Goal: Task Accomplishment & Management: Manage account settings

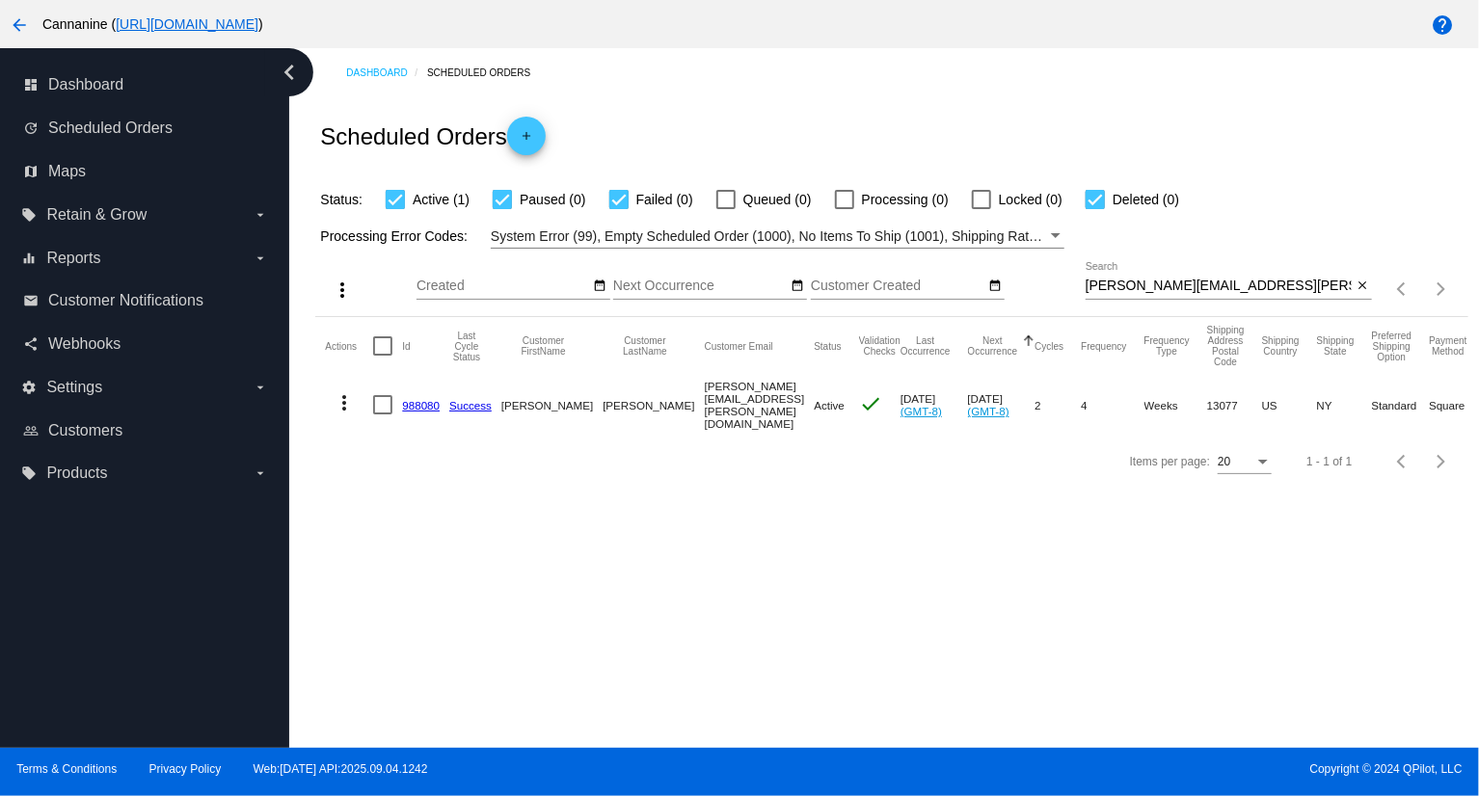
click at [347, 398] on mat-icon "more_vert" at bounding box center [344, 402] width 23 height 23
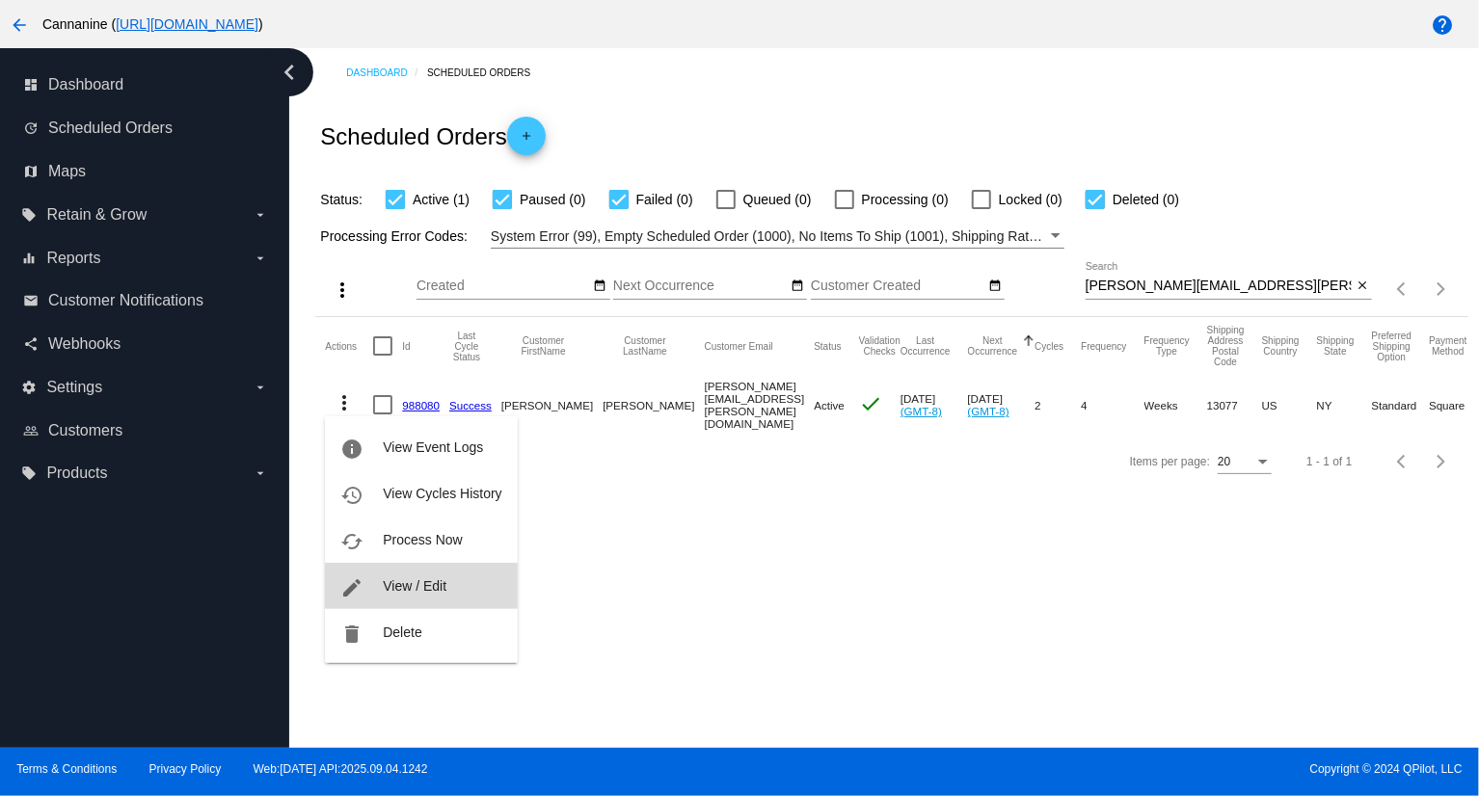
click at [409, 582] on span "View / Edit" at bounding box center [415, 585] width 64 height 15
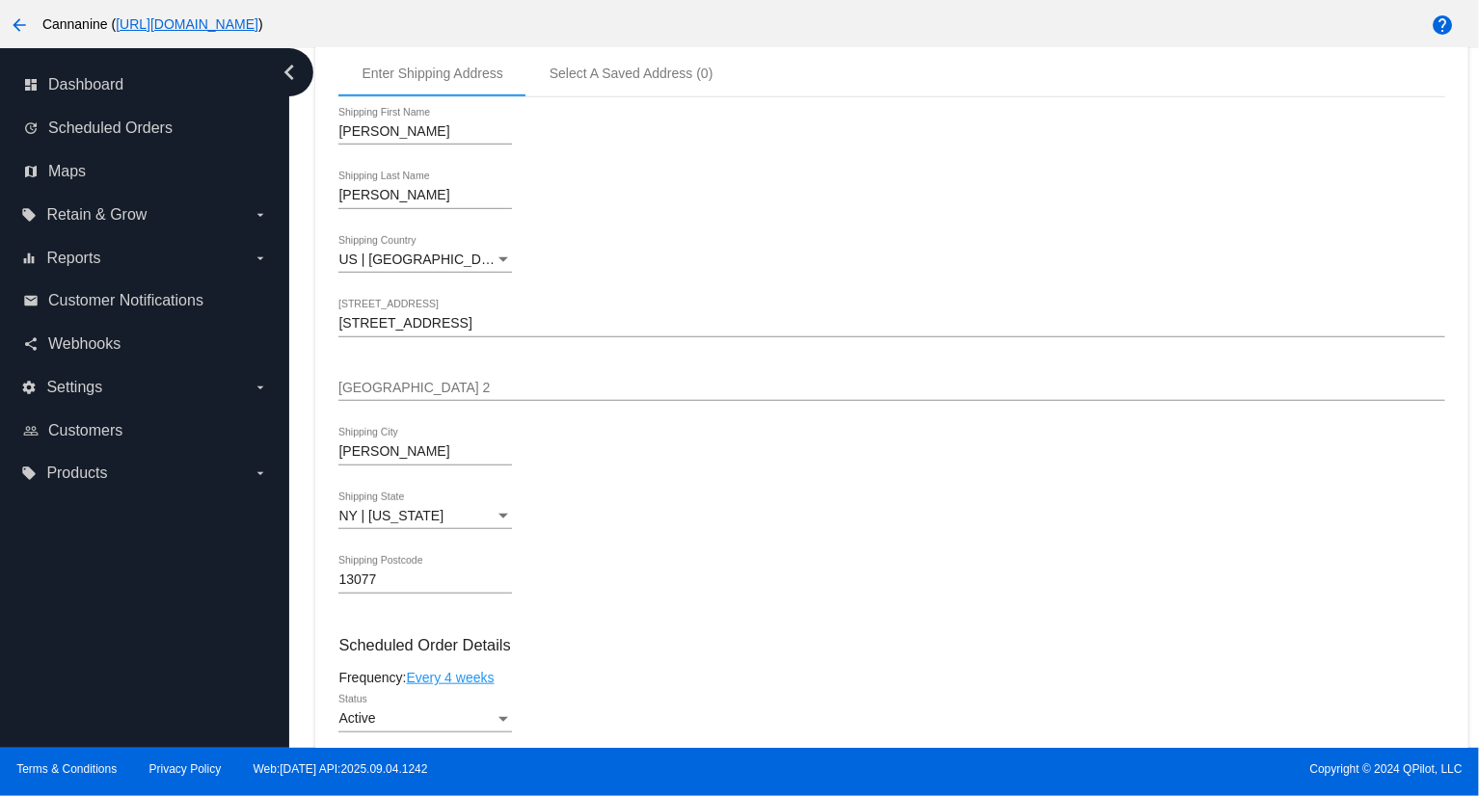
scroll to position [1061, 0]
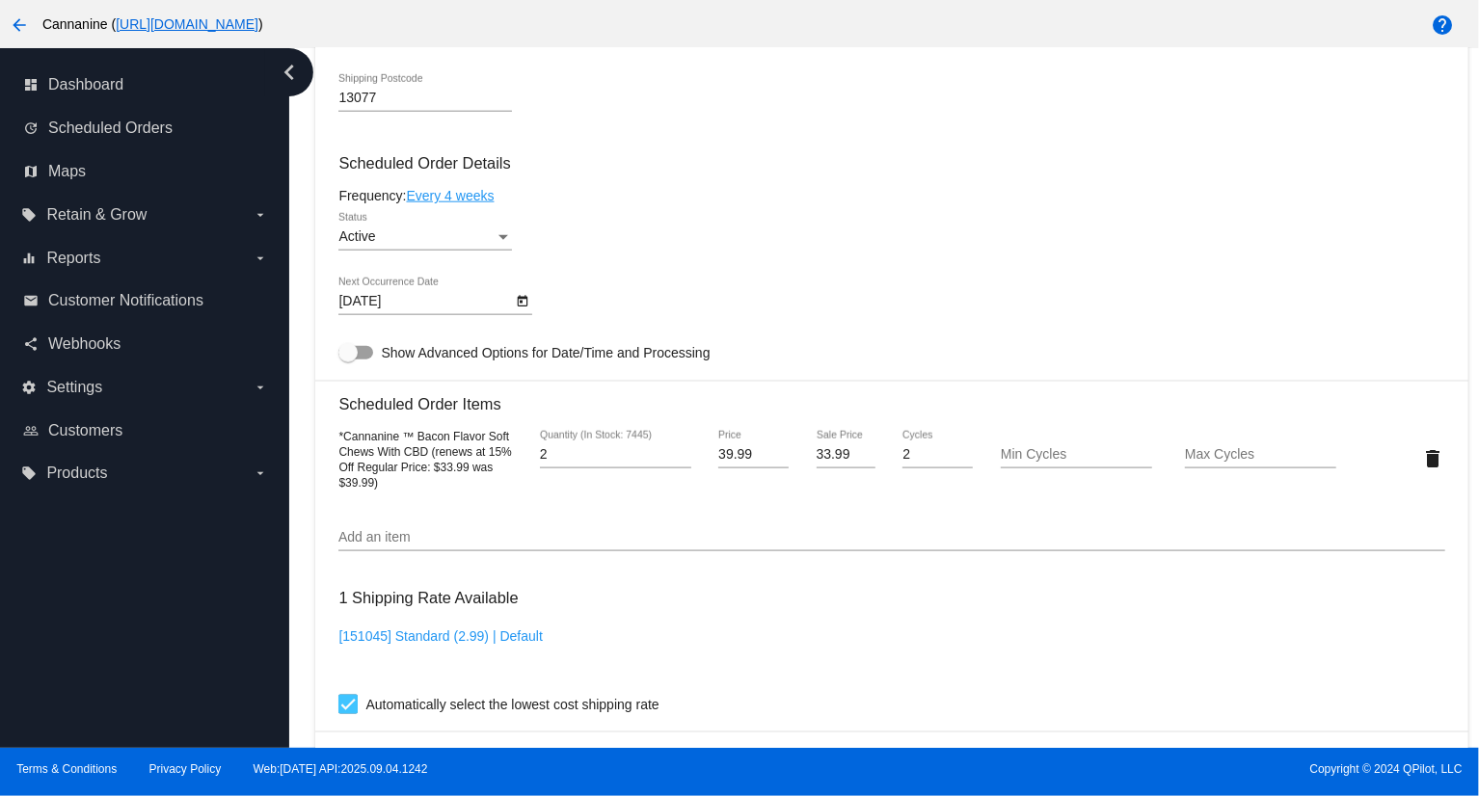
drag, startPoint x: 382, startPoint y: 489, endPoint x: 337, endPoint y: 441, distance: 65.5
click at [337, 441] on mat-card "Customer 6967171: [PERSON_NAME] [PERSON_NAME][EMAIL_ADDRESS][PERSON_NAME][DOMAI…" at bounding box center [891, 413] width 1152 height 1935
copy span "*Cannanine ™ Bacon Flavor Soft Chews With CBD (renews at 15% Off Regular Price:…"
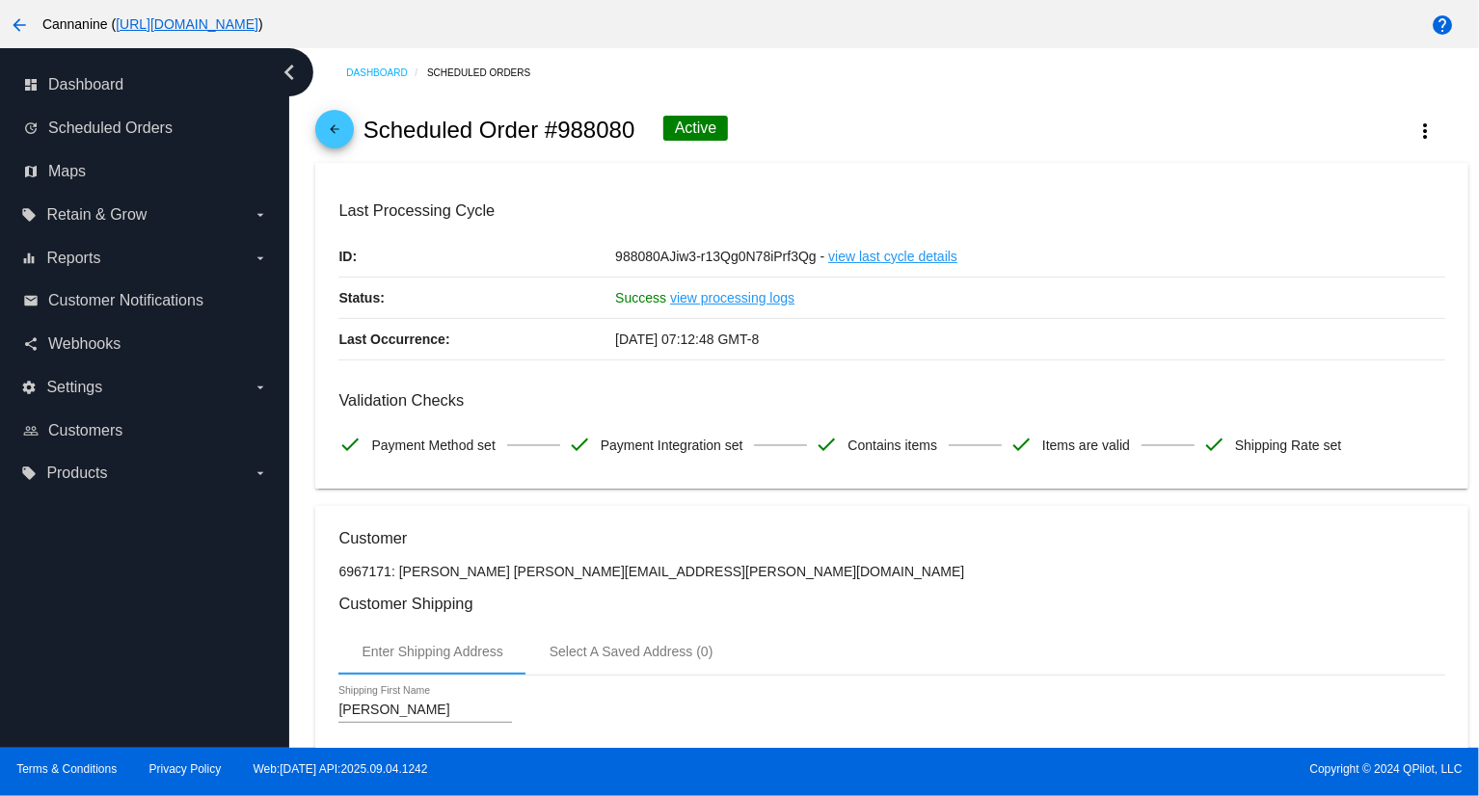
scroll to position [0, 0]
click at [335, 128] on mat-icon "arrow_back" at bounding box center [334, 133] width 23 height 23
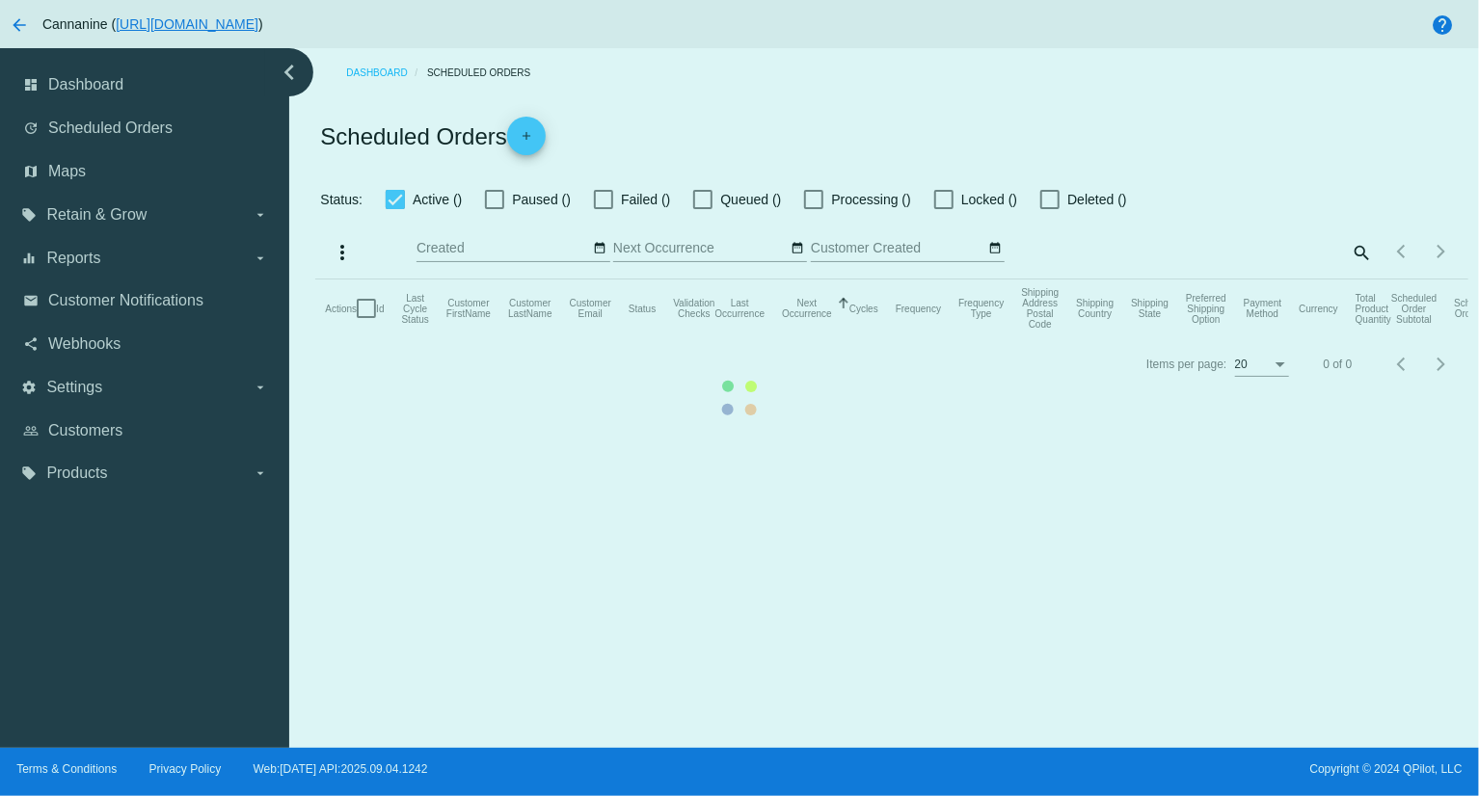
checkbox input "true"
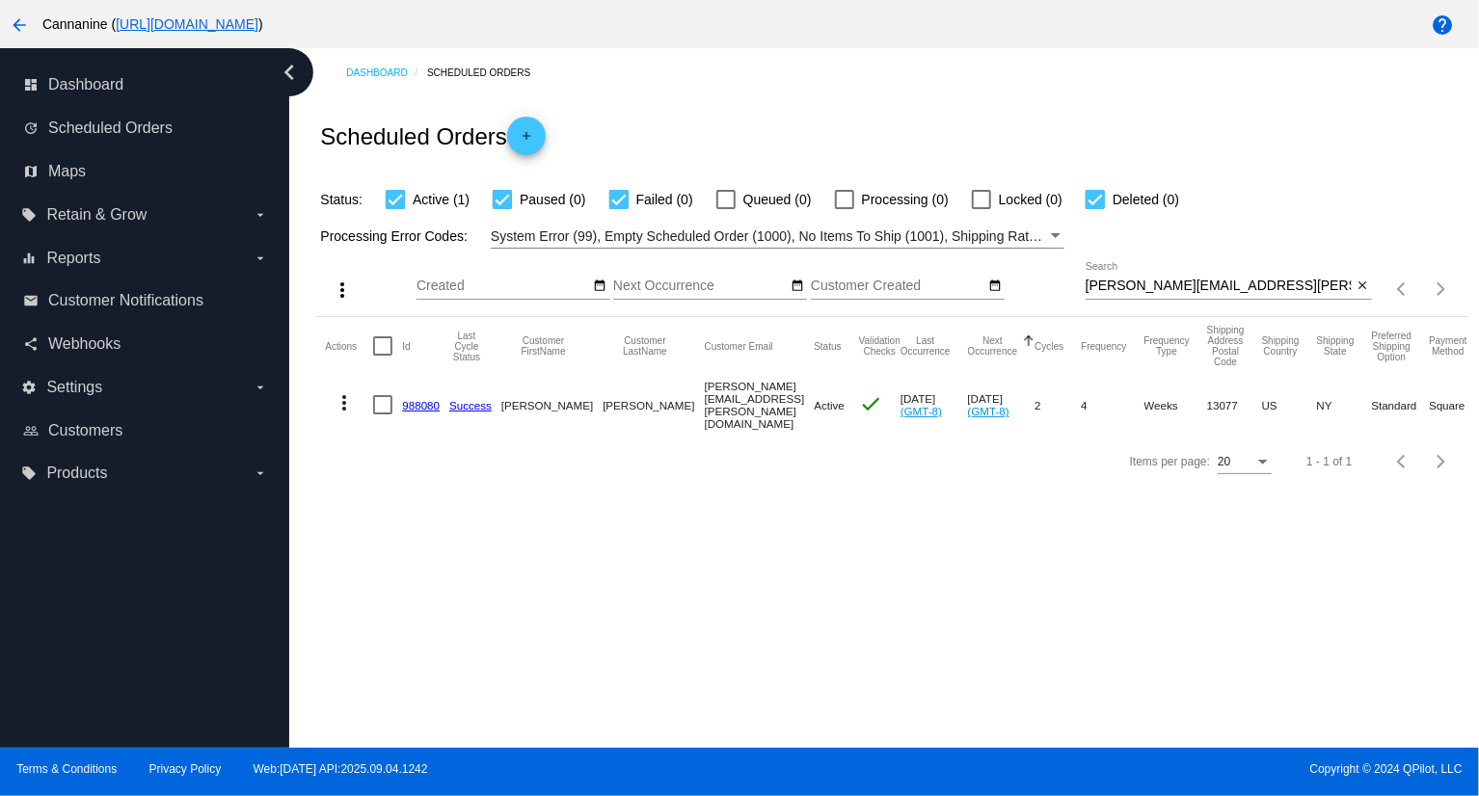
copy mat-row "988080"
drag, startPoint x: 398, startPoint y: 406, endPoint x: 440, endPoint y: 398, distance: 42.2
click at [440, 398] on mat-row "more_vert 988080 Success [PERSON_NAME] [PERSON_NAME][EMAIL_ADDRESS][PERSON_NAME…" at bounding box center [1014, 405] width 1378 height 60
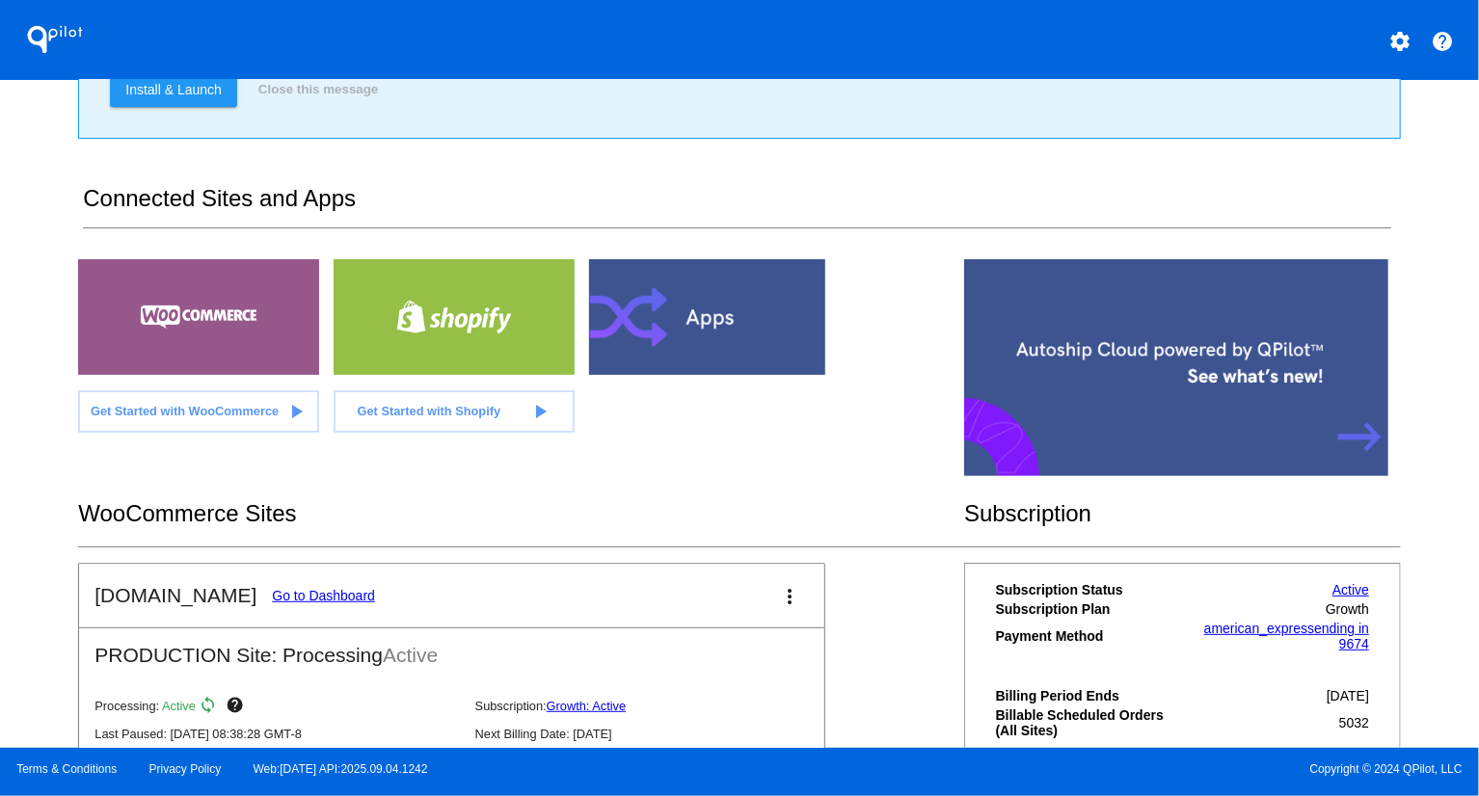
scroll to position [261, 0]
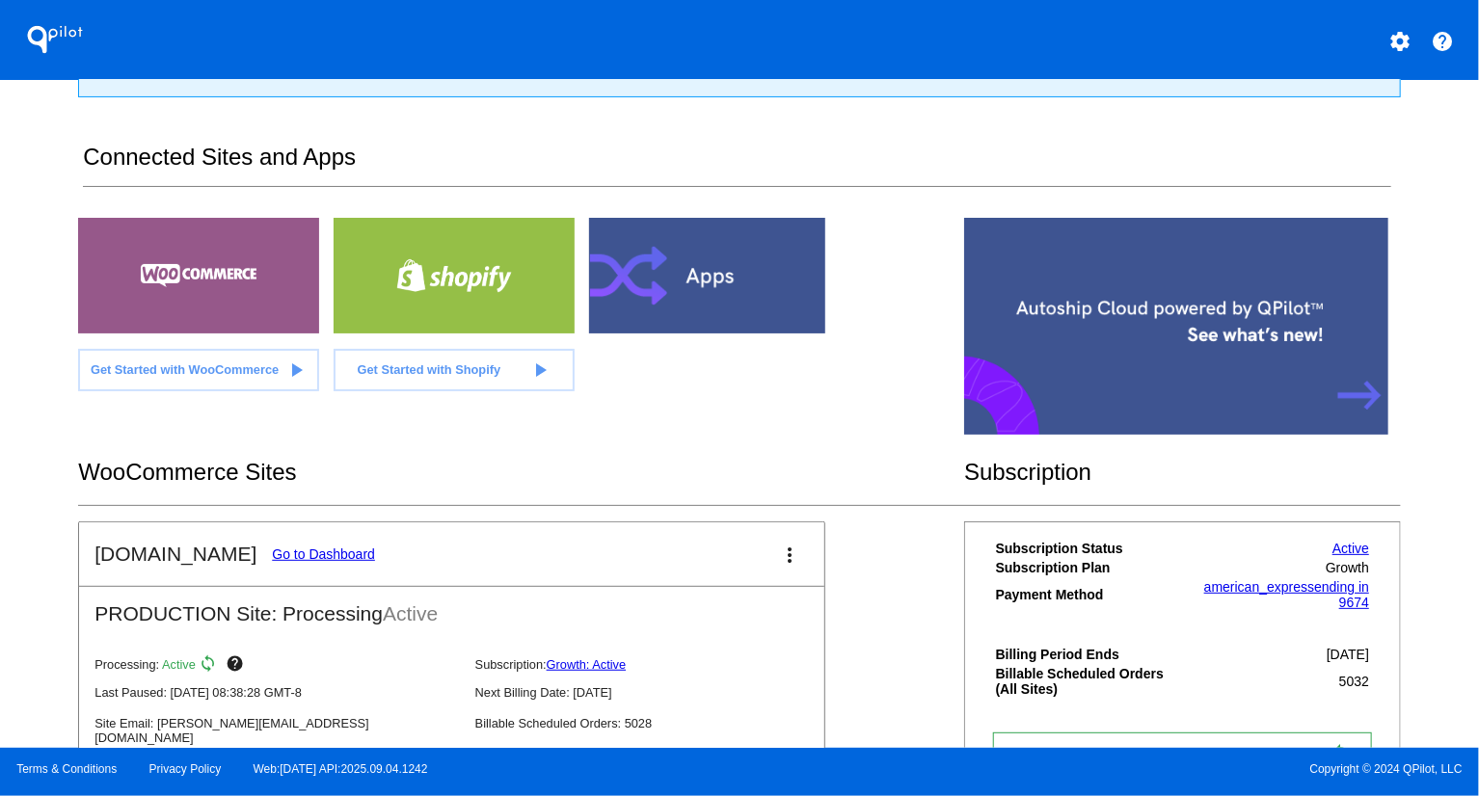
click at [282, 555] on link "Go to Dashboard" at bounding box center [323, 554] width 103 height 15
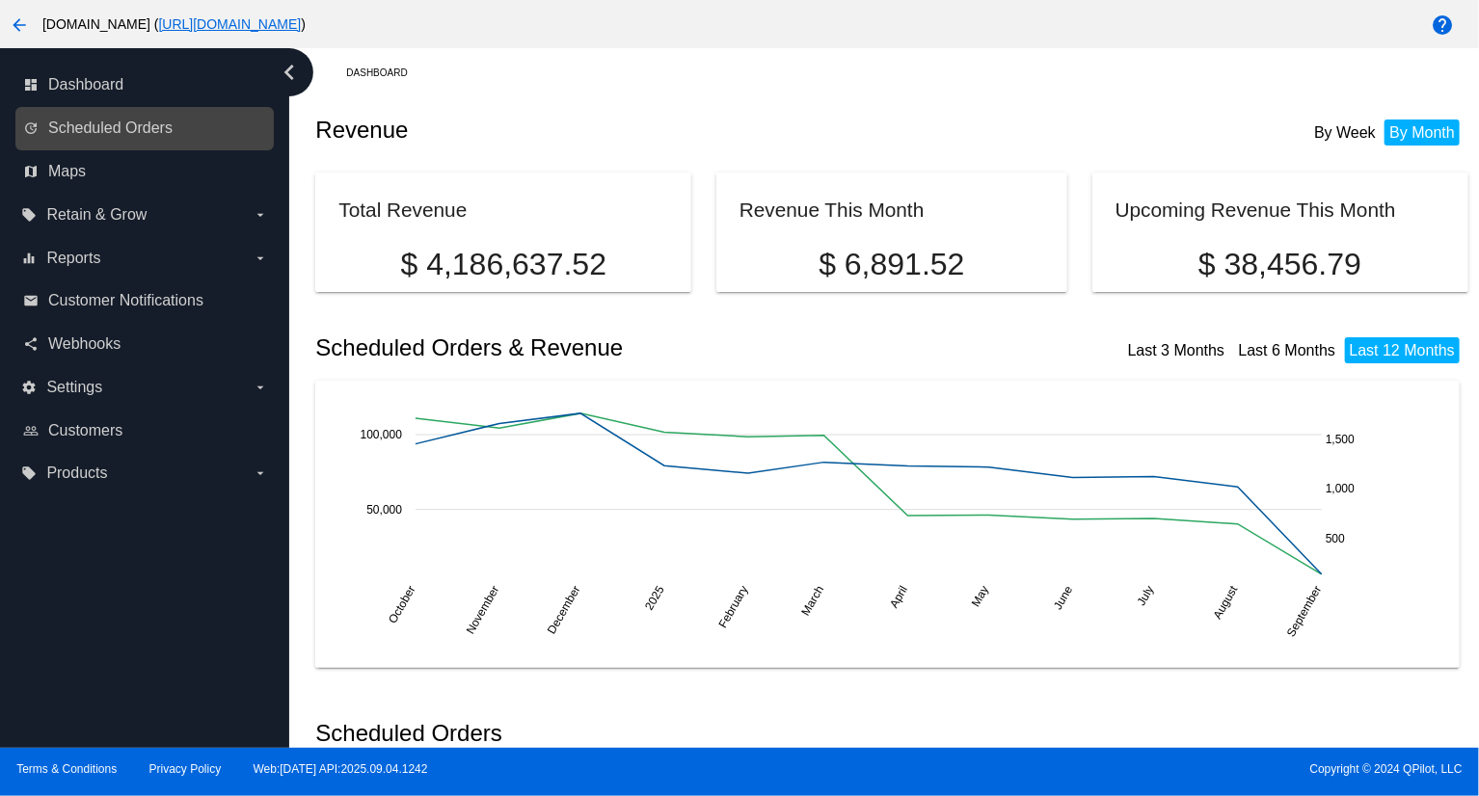
click at [173, 121] on link "update Scheduled Orders" at bounding box center [145, 128] width 245 height 31
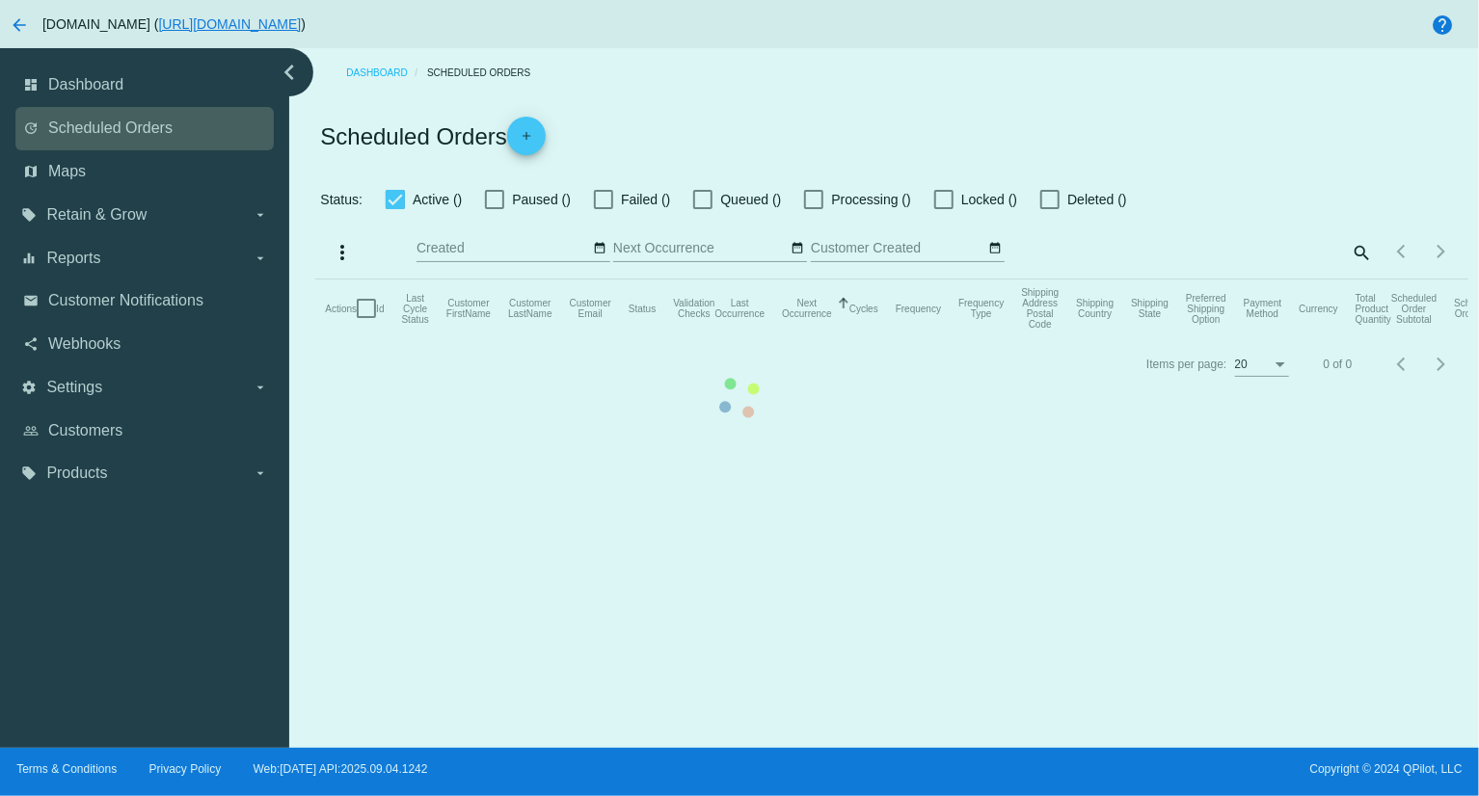
checkbox input "true"
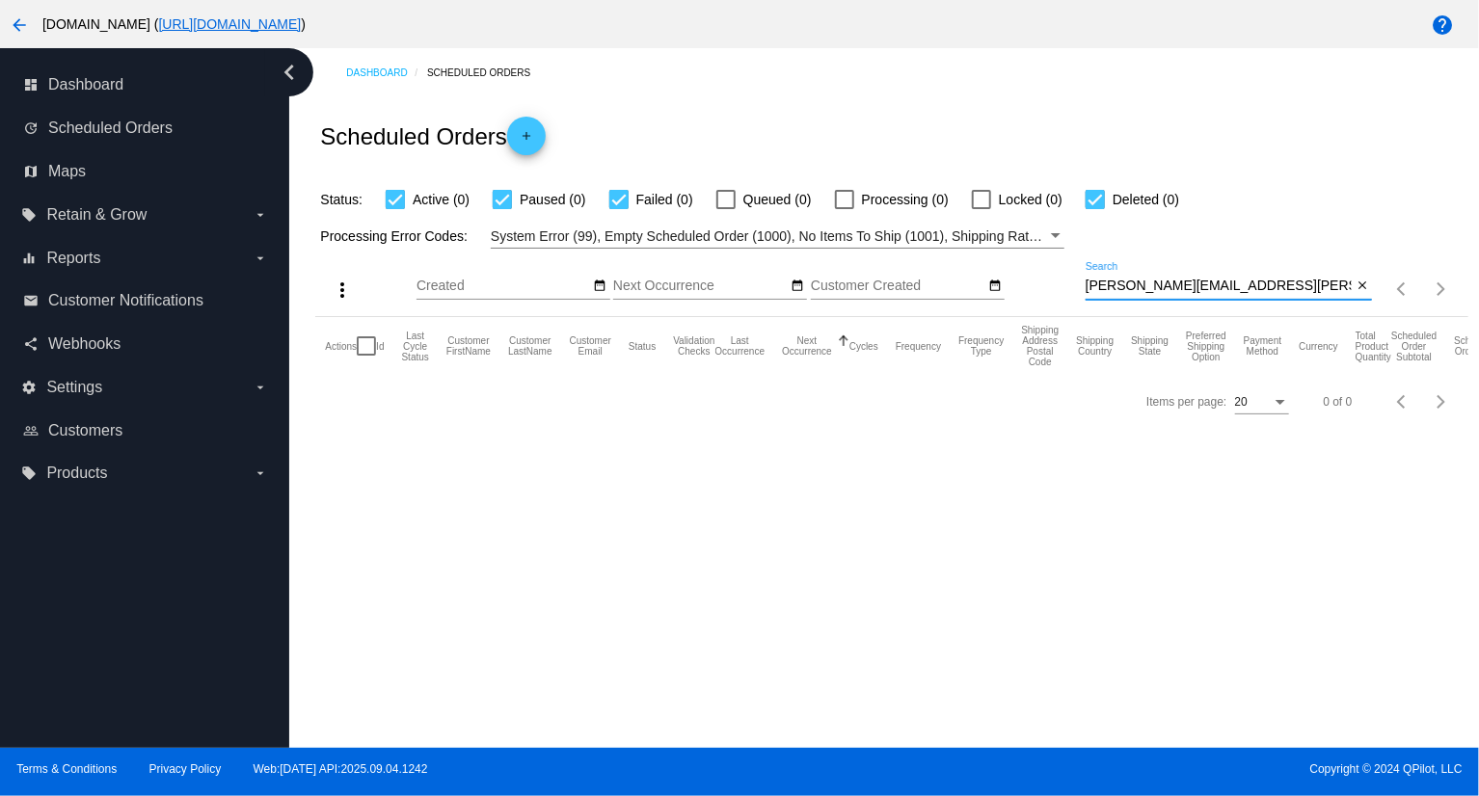
click at [1259, 290] on input "[PERSON_NAME][EMAIL_ADDRESS][PERSON_NAME][DOMAIN_NAME]" at bounding box center [1219, 286] width 267 height 15
paste input "poseygirl44@gmail.com"
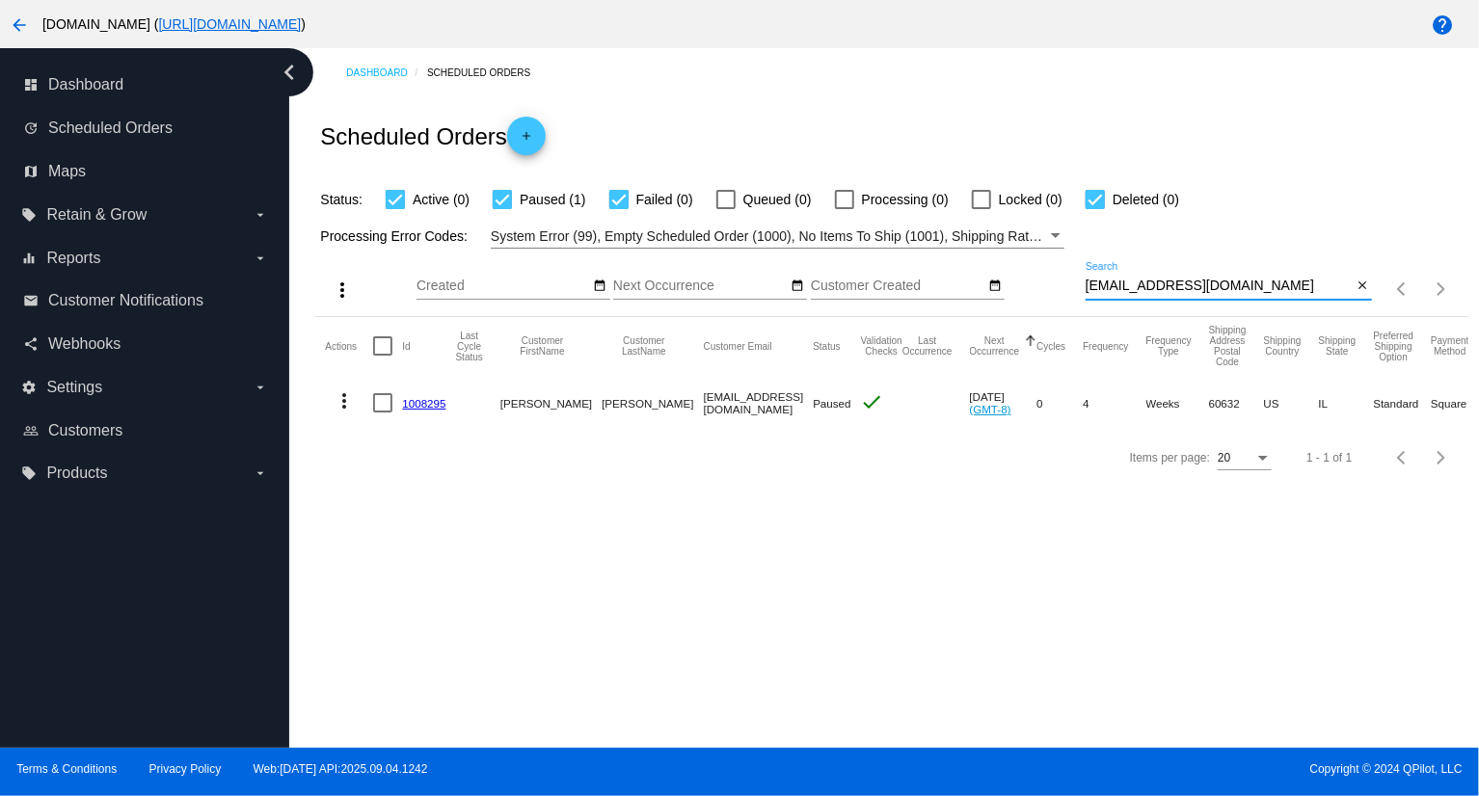
type input "poseygirl44@gmail.com"
click at [339, 400] on mat-icon "more_vert" at bounding box center [344, 401] width 23 height 23
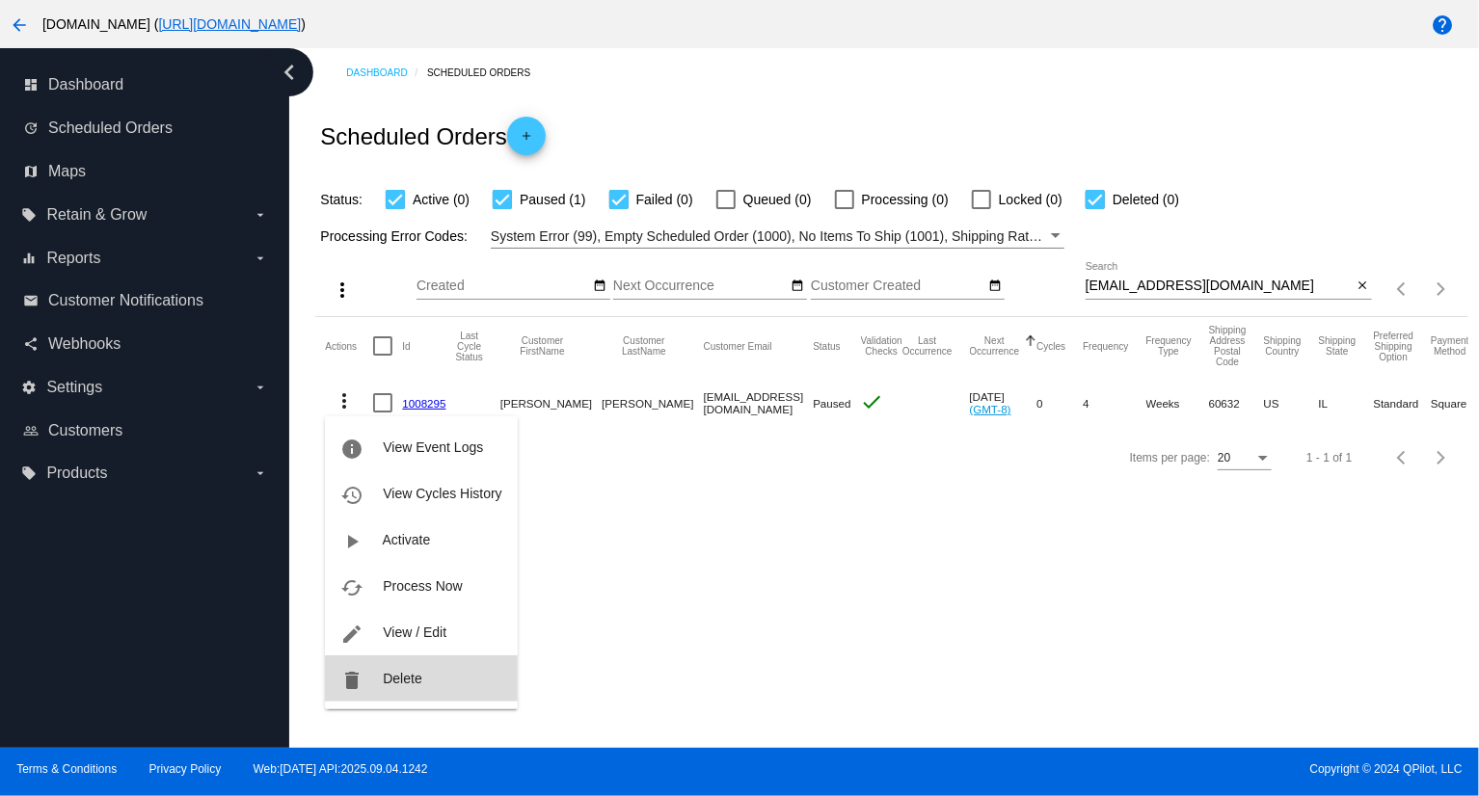
click at [426, 687] on button "delete Delete" at bounding box center [421, 679] width 192 height 46
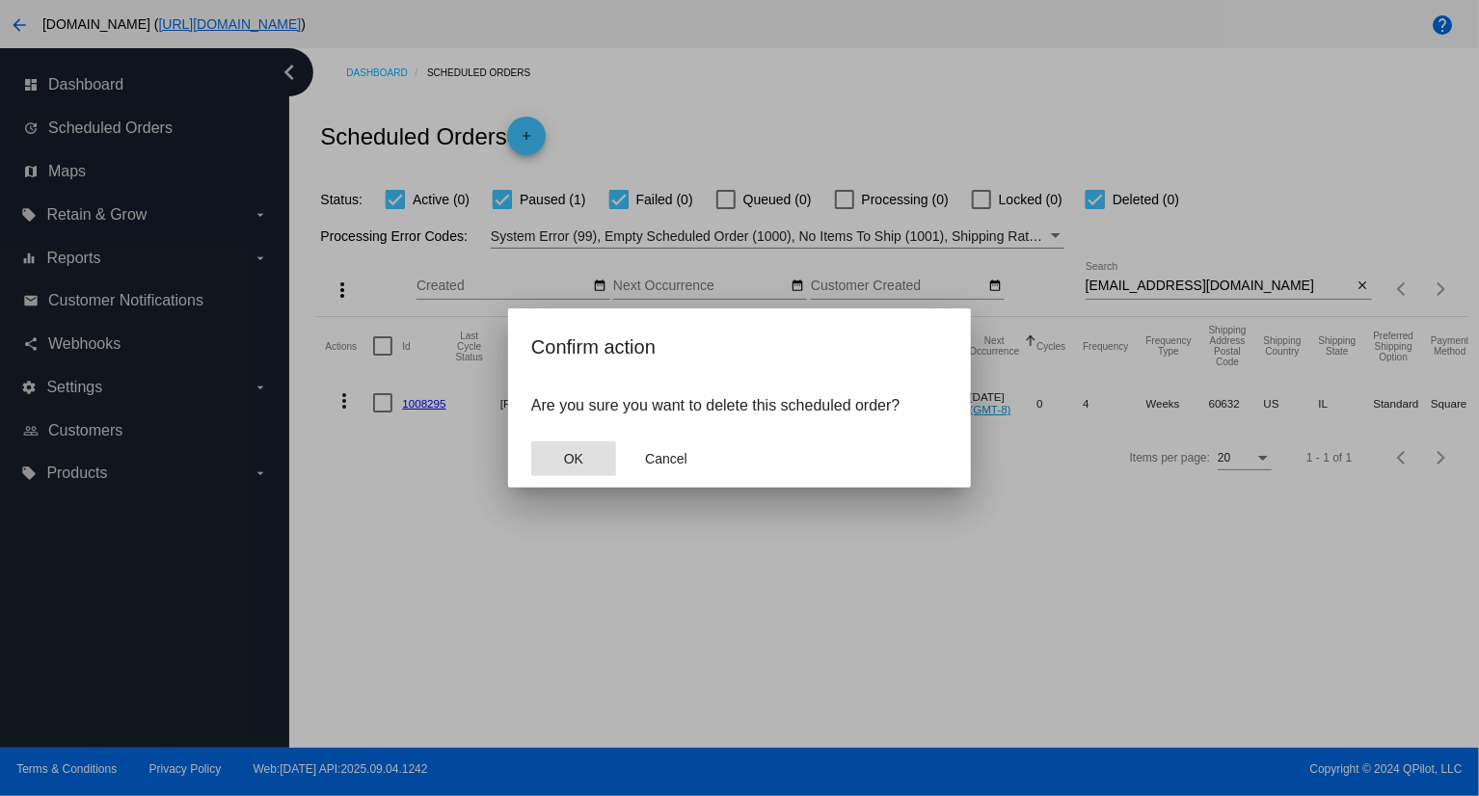
click at [598, 453] on button "OK" at bounding box center [573, 459] width 85 height 35
